Goal: Navigation & Orientation: Find specific page/section

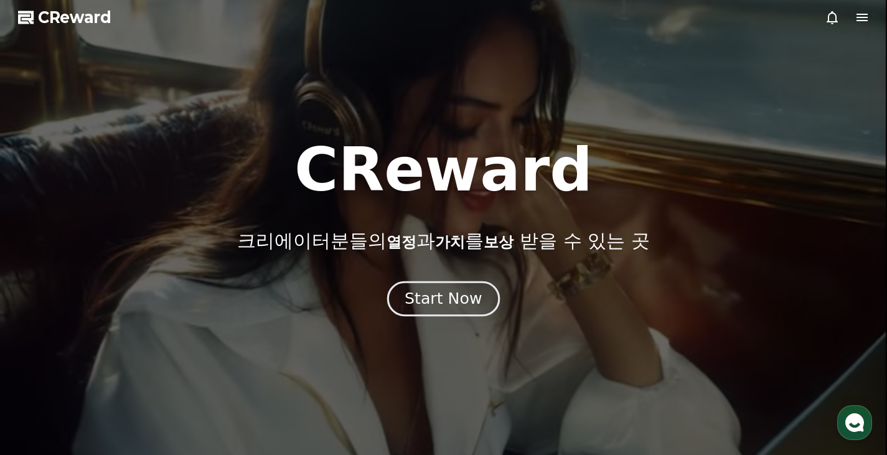
click at [470, 285] on button "Start Now" at bounding box center [443, 298] width 113 height 35
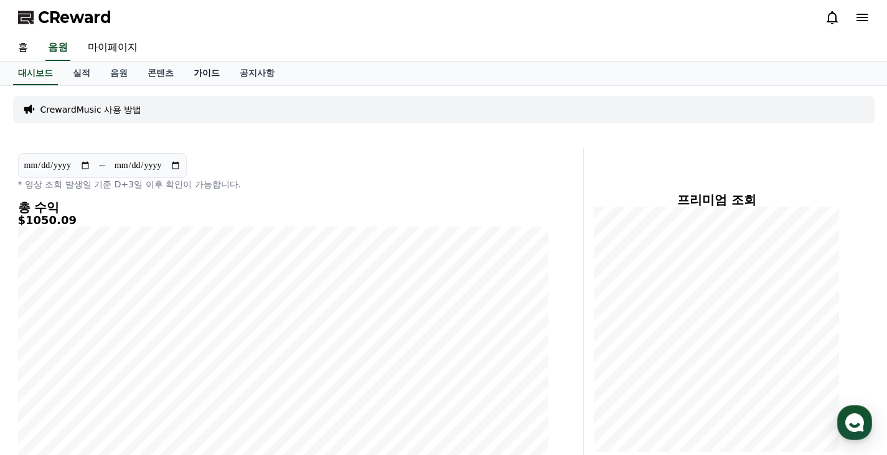
click at [219, 71] on link "가이드" at bounding box center [207, 74] width 46 height 24
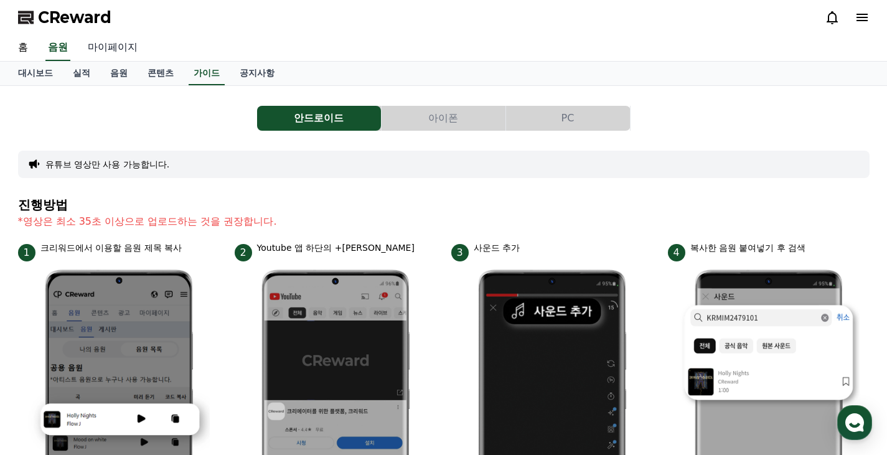
click at [113, 44] on link "마이페이지" at bounding box center [113, 48] width 70 height 26
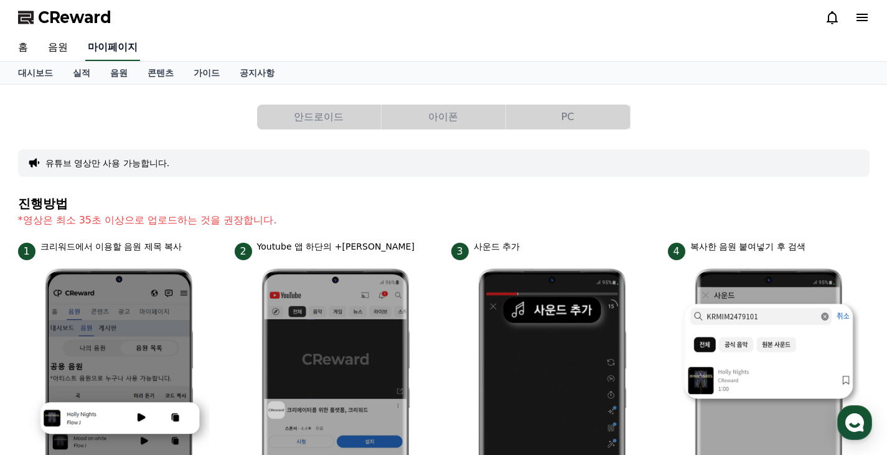
select select "**********"
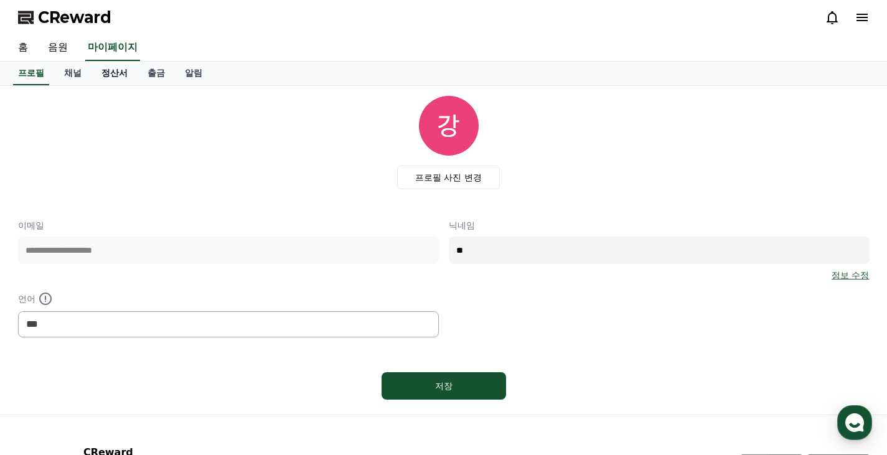
click at [108, 73] on link "정산서" at bounding box center [115, 74] width 46 height 24
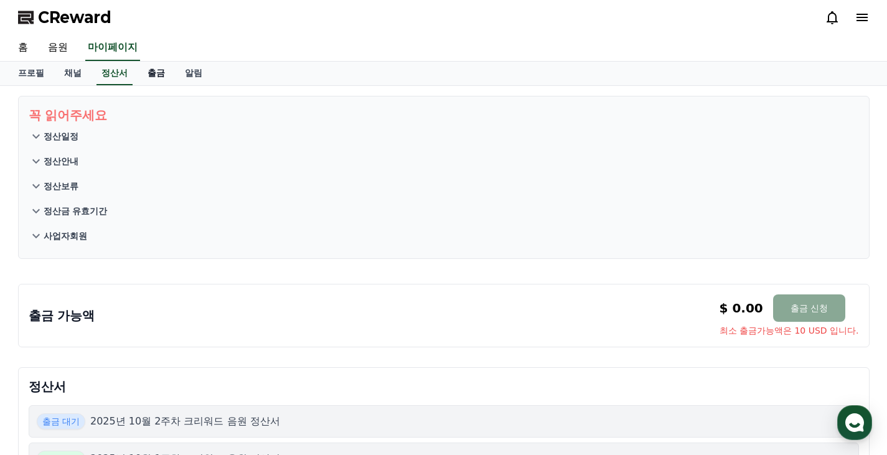
click at [156, 69] on link "출금" at bounding box center [156, 74] width 37 height 24
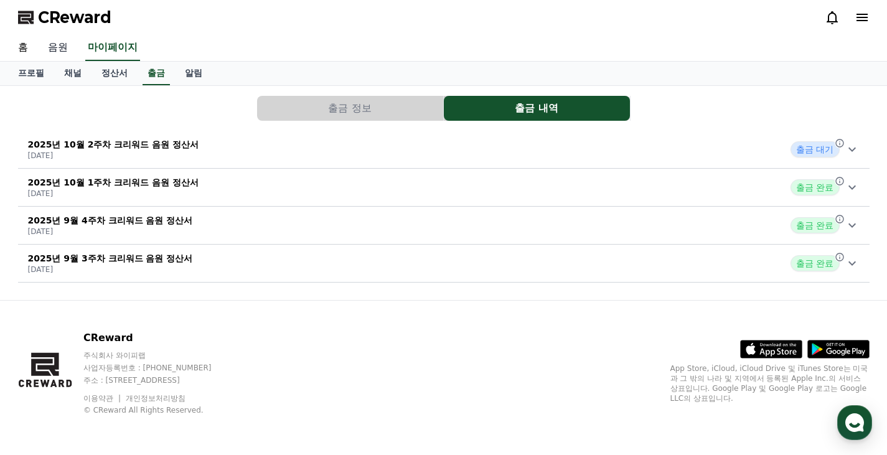
click at [55, 52] on link "음원" at bounding box center [58, 48] width 40 height 26
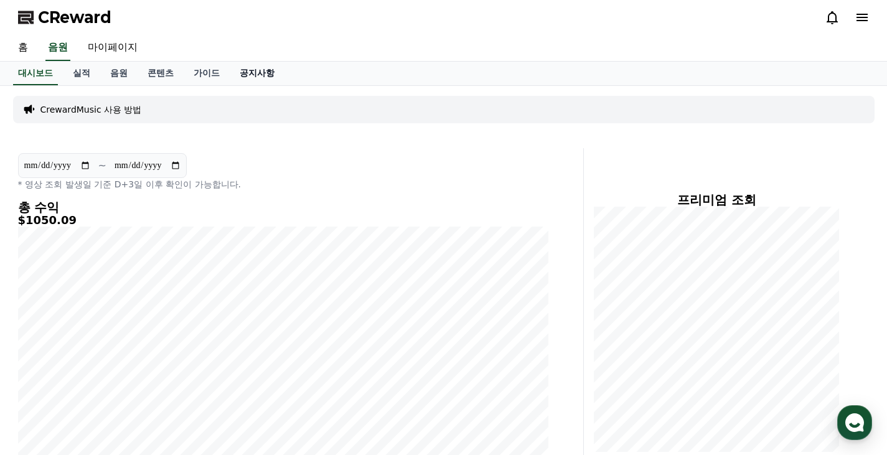
click at [273, 82] on link "공지사항" at bounding box center [257, 74] width 55 height 24
